Goal: Information Seeking & Learning: Find specific fact

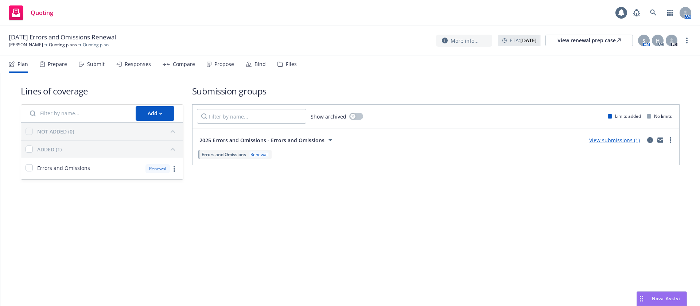
click at [203, 67] on div "Plan Prepare Submit Responses Compare Propose Bind Files" at bounding box center [153, 63] width 288 height 17
click at [209, 62] on icon at bounding box center [209, 64] width 4 height 5
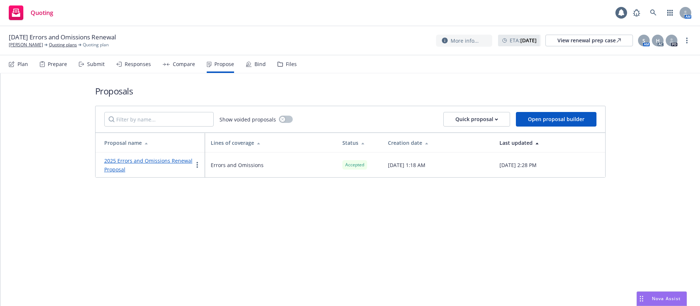
click at [164, 164] on link "2025 Errors and Omissions Renewal Proposal" at bounding box center [148, 165] width 88 height 16
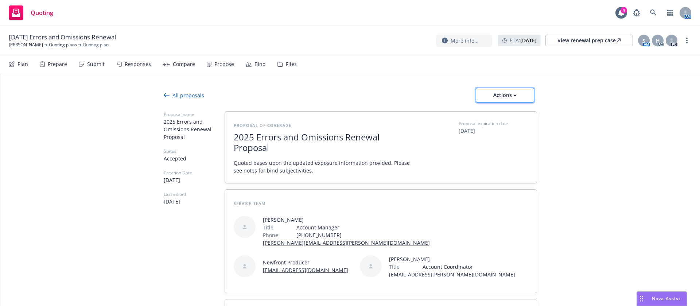
click at [512, 97] on div "Actions" at bounding box center [505, 95] width 34 height 14
click at [499, 128] on span "See client view" at bounding box center [499, 128] width 54 height 7
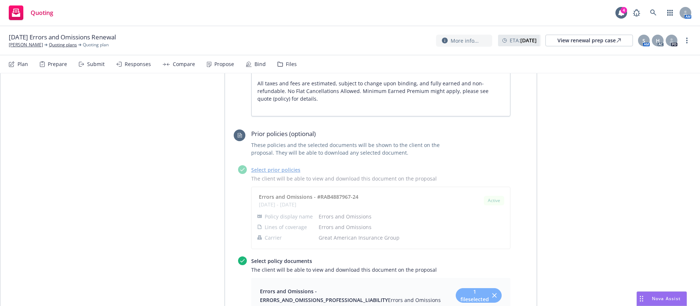
scroll to position [219, 0]
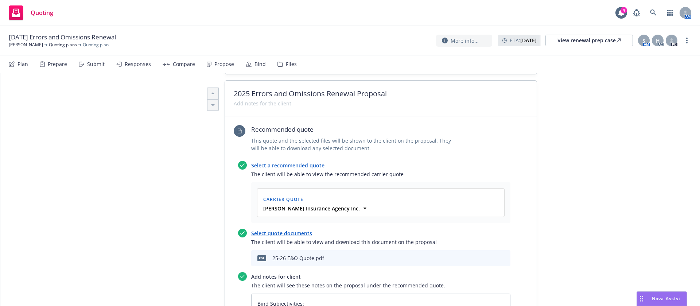
type textarea "x"
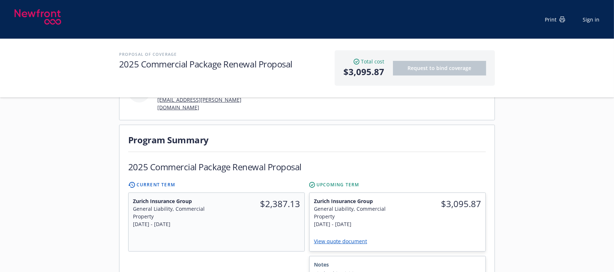
scroll to position [243, 0]
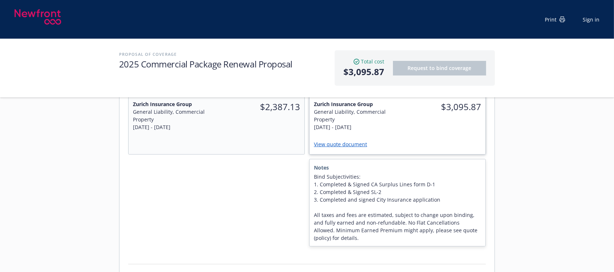
click at [328, 141] on link "View quote document" at bounding box center [343, 144] width 59 height 7
click at [268, 168] on div at bounding box center [216, 202] width 177 height 87
click at [269, 168] on div at bounding box center [216, 202] width 177 height 87
click at [599, 206] on div "Servicing team Shelly Flores Title Account Manager Phone (916) 251-6904 shelly.…" at bounding box center [307, 232] width 614 height 693
click at [103, 165] on div "Servicing team Shelly Flores Title Account Manager Phone (916) 251-6904 shelly.…" at bounding box center [307, 232] width 614 height 693
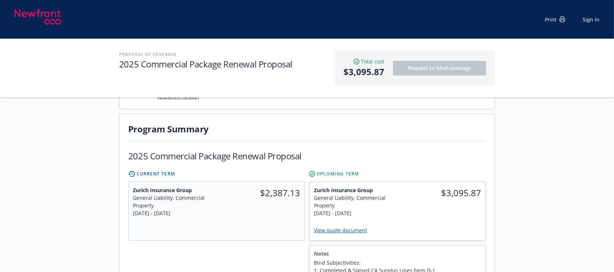
scroll to position [146, 0]
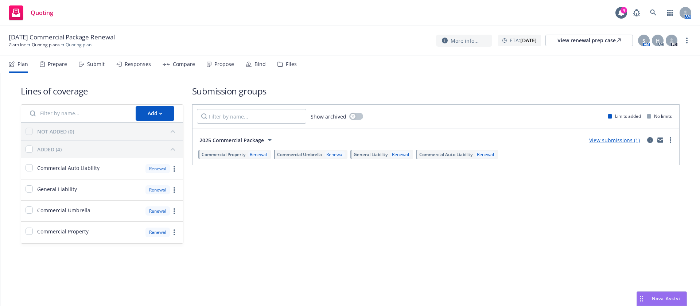
click at [54, 62] on div "Prepare" at bounding box center [57, 64] width 19 height 6
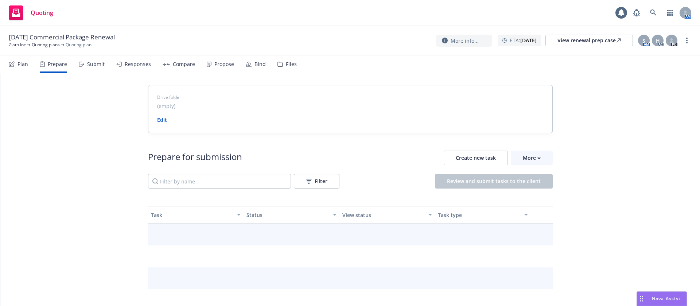
click at [98, 59] on div "Submit" at bounding box center [92, 63] width 26 height 17
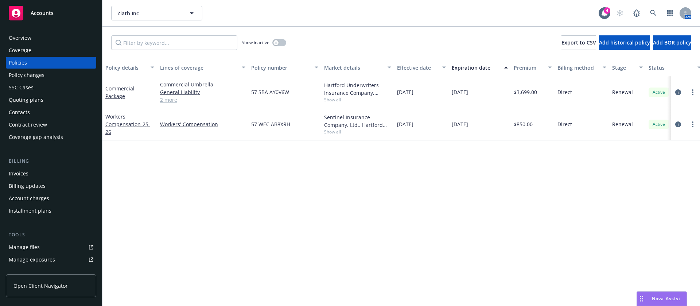
click at [332, 99] on span "Show all" at bounding box center [357, 100] width 67 height 6
click at [271, 91] on span "57 SBA AY0V6W" at bounding box center [270, 92] width 38 height 8
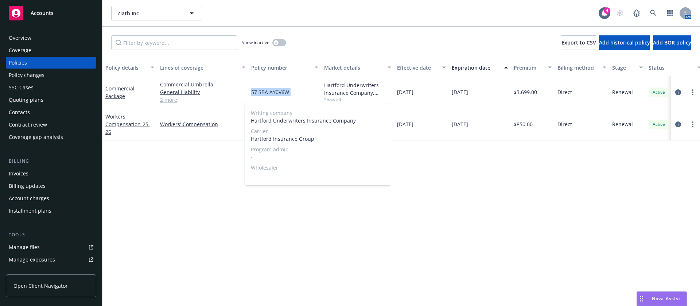
click at [271, 91] on span "57 SBA AY0V6W" at bounding box center [270, 92] width 38 height 8
copy span "57 SBA AY0V6W"
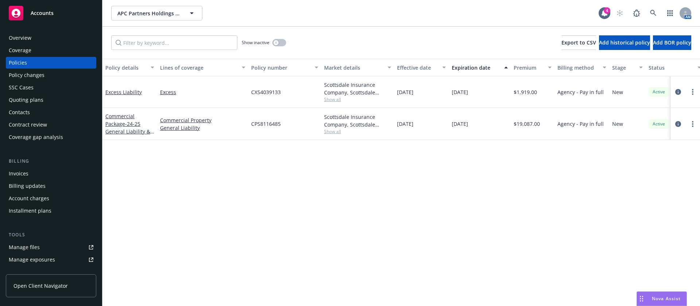
click at [332, 98] on span "Show all" at bounding box center [357, 99] width 67 height 6
click at [442, 210] on div "Policy details Lines of coverage Policy number Market details Effective date Ex…" at bounding box center [400, 182] width 597 height 247
click at [269, 89] on span "CXS4039133" at bounding box center [266, 92] width 30 height 8
copy span "CXS4039133"
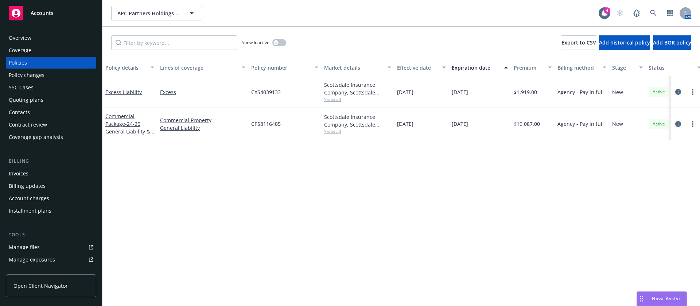
click at [265, 120] on span "CPS8116485" at bounding box center [266, 124] width 30 height 8
copy span "CPS8116485"
click at [331, 135] on div "Scottsdale Insurance Company, Scottsdale Insurance Company (Nationwide), CRC Gr…" at bounding box center [357, 124] width 73 height 32
click at [331, 131] on span "Show all" at bounding box center [357, 131] width 67 height 6
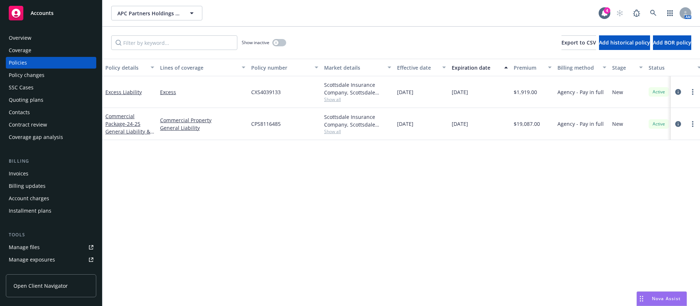
click at [335, 96] on span "Show all" at bounding box center [357, 99] width 67 height 6
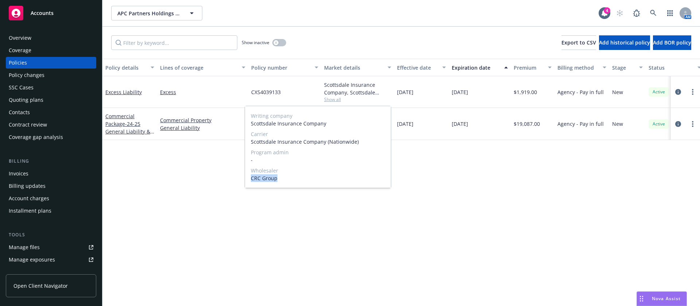
drag, startPoint x: 278, startPoint y: 179, endPoint x: 250, endPoint y: 181, distance: 27.4
click at [250, 181] on div "Writing company Scottsdale Insurance Company Carrier Scottsdale Insurance Compa…" at bounding box center [318, 147] width 146 height 82
copy span "CRC Group"
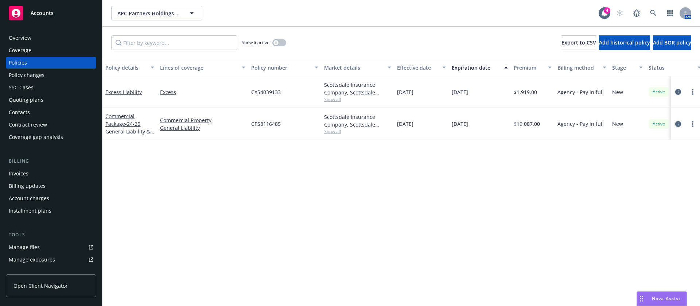
click at [677, 121] on icon "circleInformation" at bounding box center [678, 124] width 6 height 6
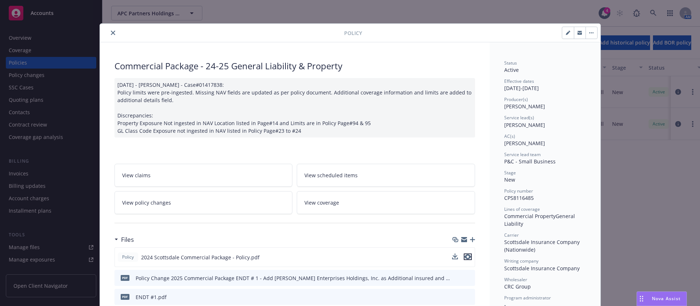
click at [464, 255] on icon "preview file" at bounding box center [467, 256] width 7 height 5
